Goal: Check status: Check status

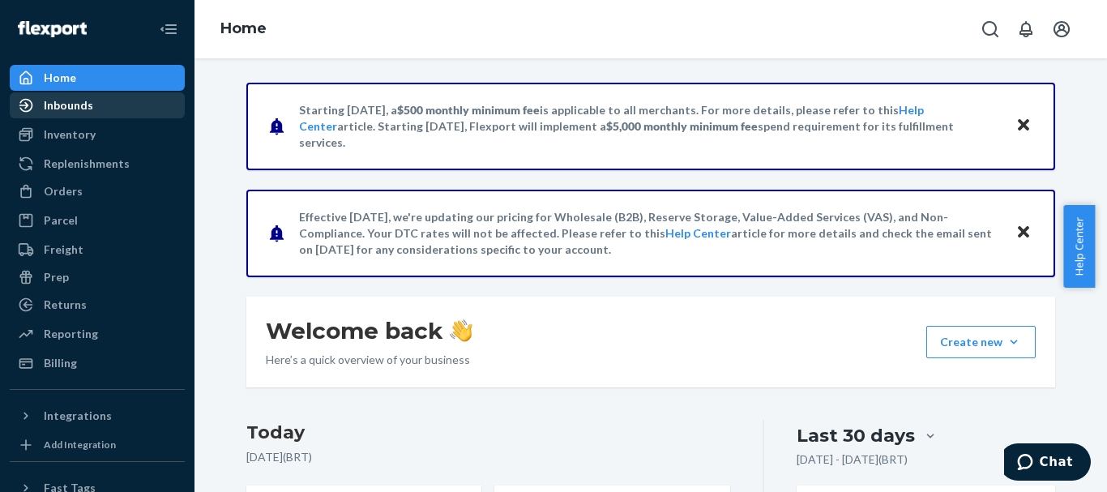
click at [75, 110] on div "Inbounds" at bounding box center [68, 105] width 49 height 16
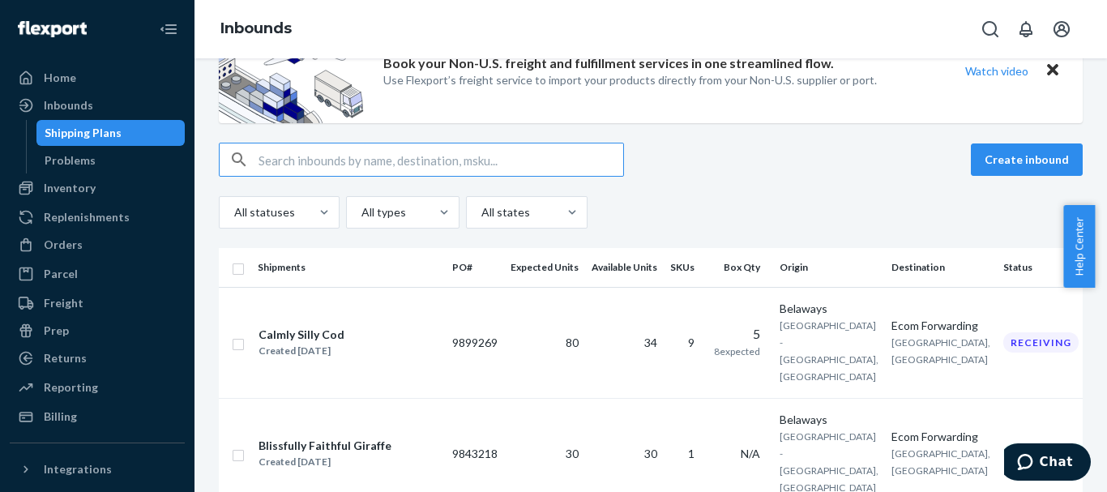
scroll to position [114, 0]
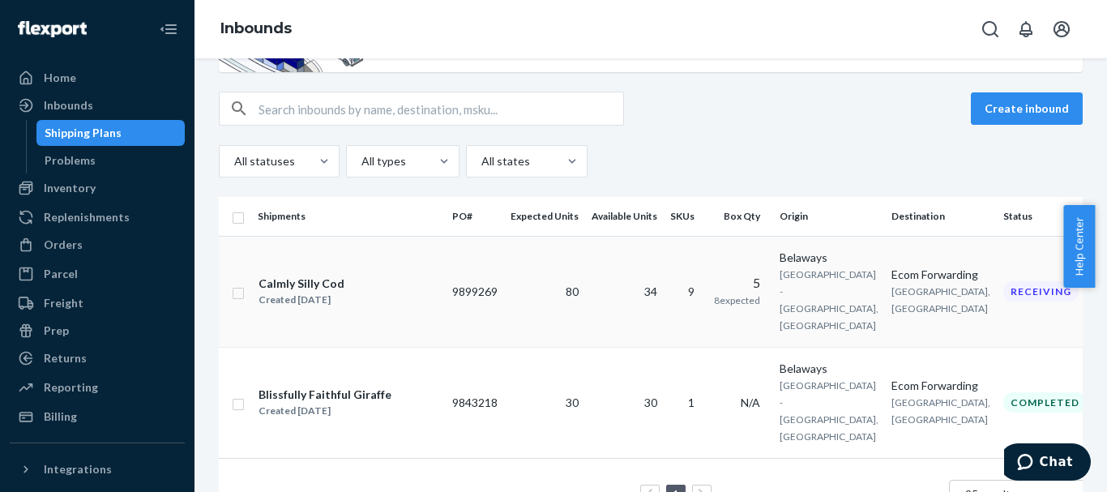
click at [654, 284] on span "34" at bounding box center [650, 291] width 13 height 14
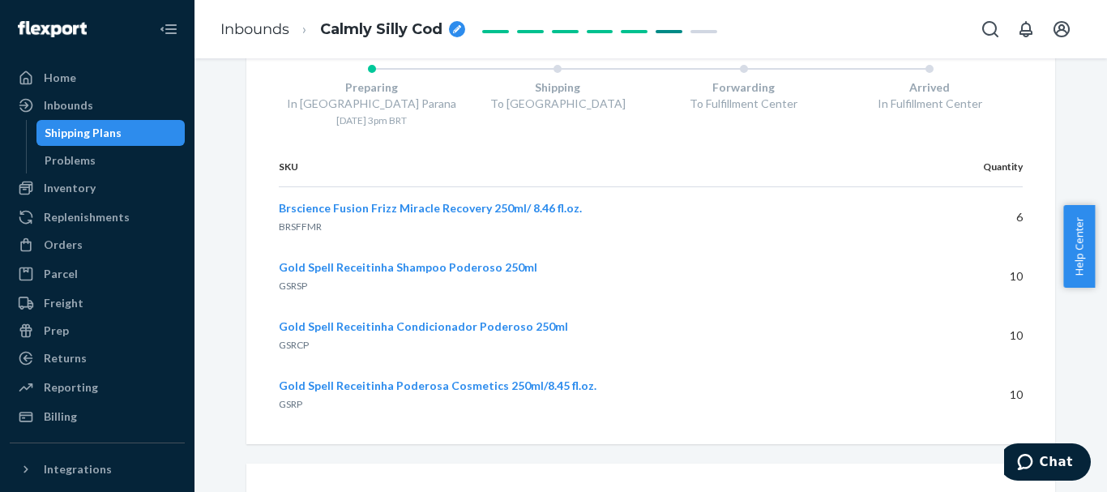
scroll to position [3212, 0]
